Goal: Check status: Check status

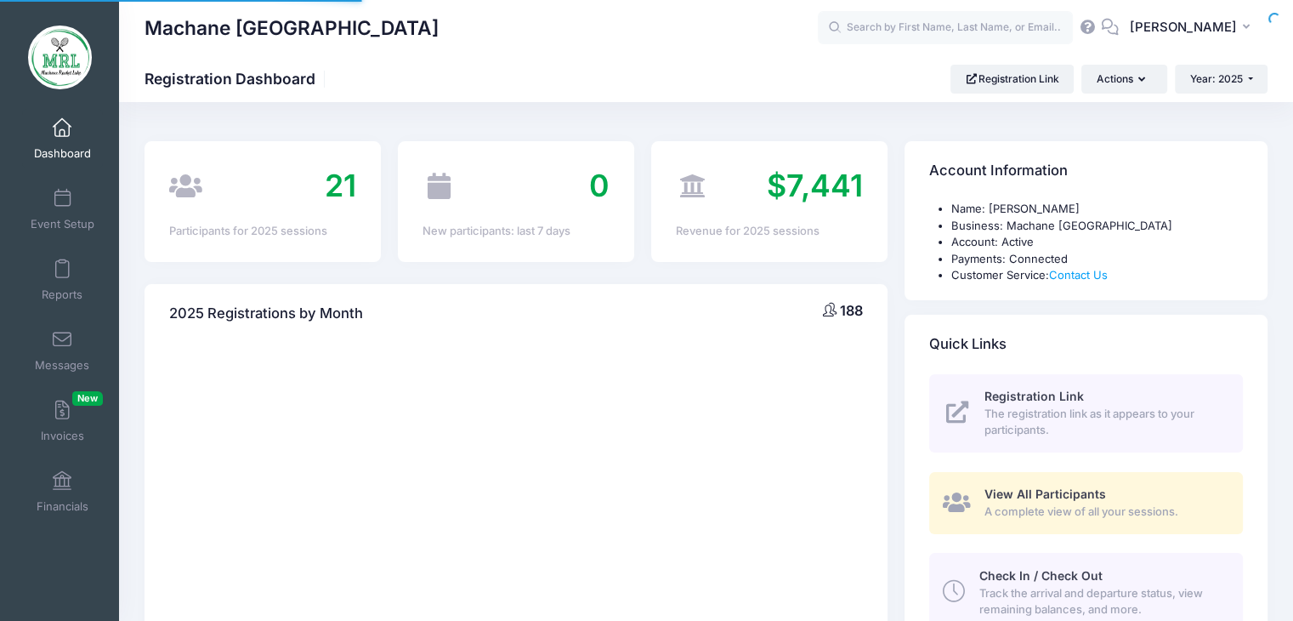
select select
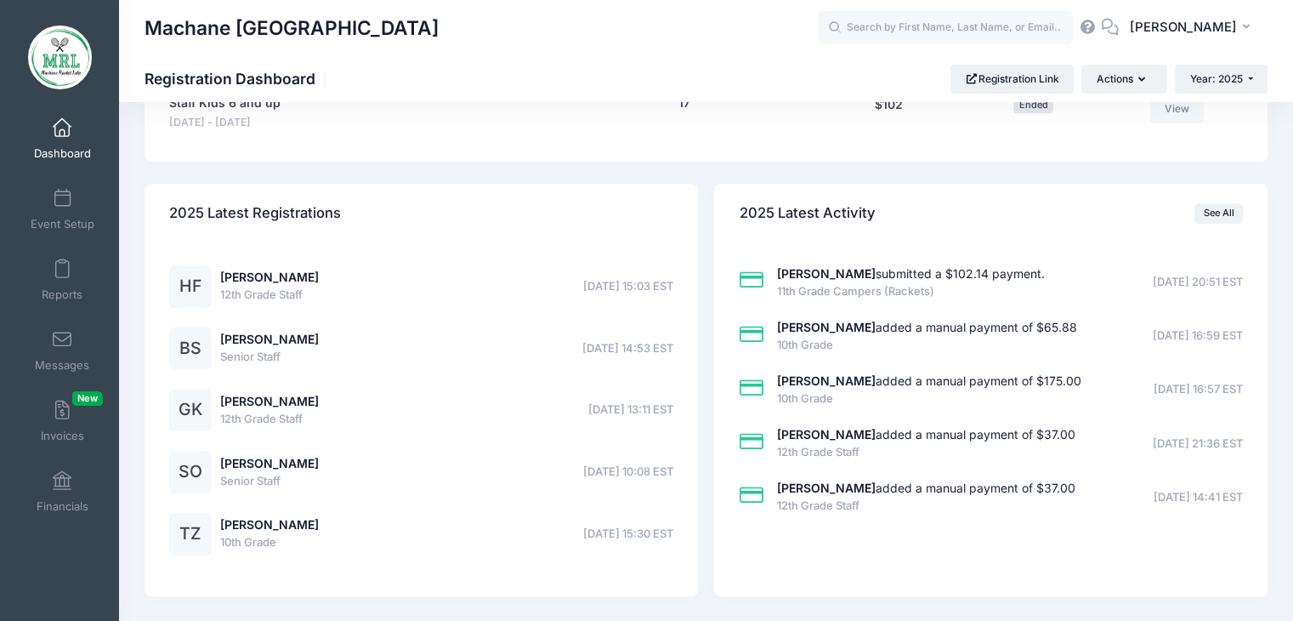
scroll to position [1320, 0]
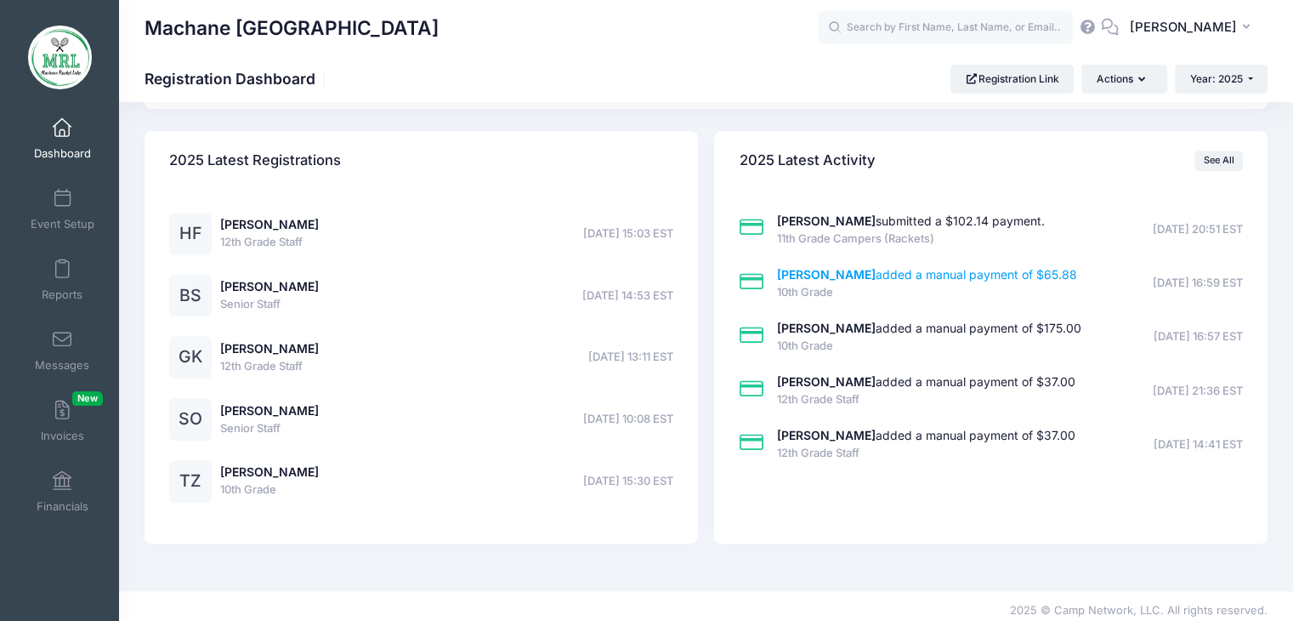
click at [808, 271] on strong "[PERSON_NAME]" at bounding box center [826, 274] width 99 height 14
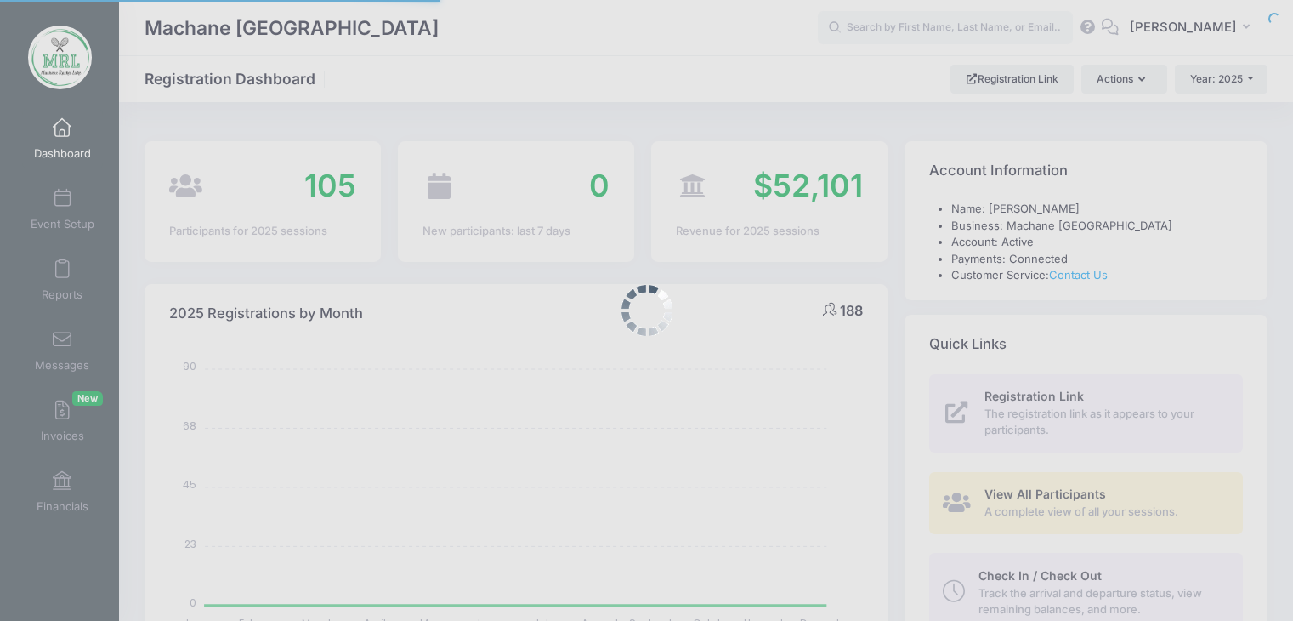
select select
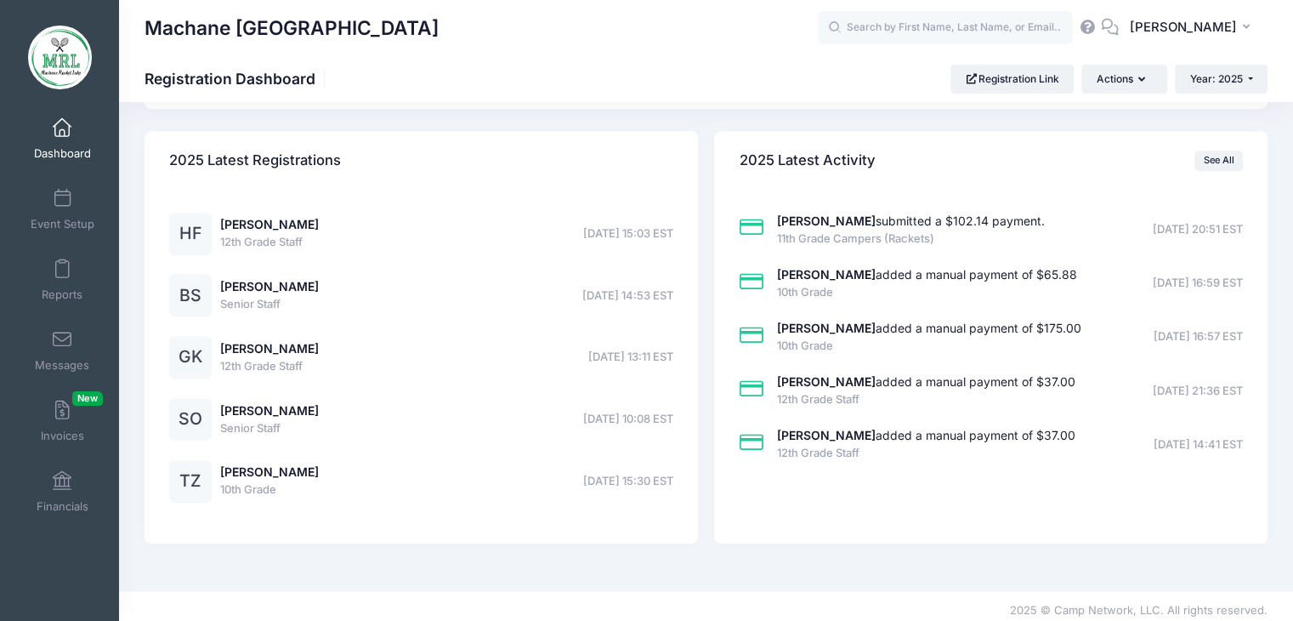
click at [869, 338] on span "10th Grade" at bounding box center [929, 346] width 304 height 17
click at [870, 327] on strong "[PERSON_NAME]" at bounding box center [826, 328] width 99 height 14
